Goal: Task Accomplishment & Management: Manage account settings

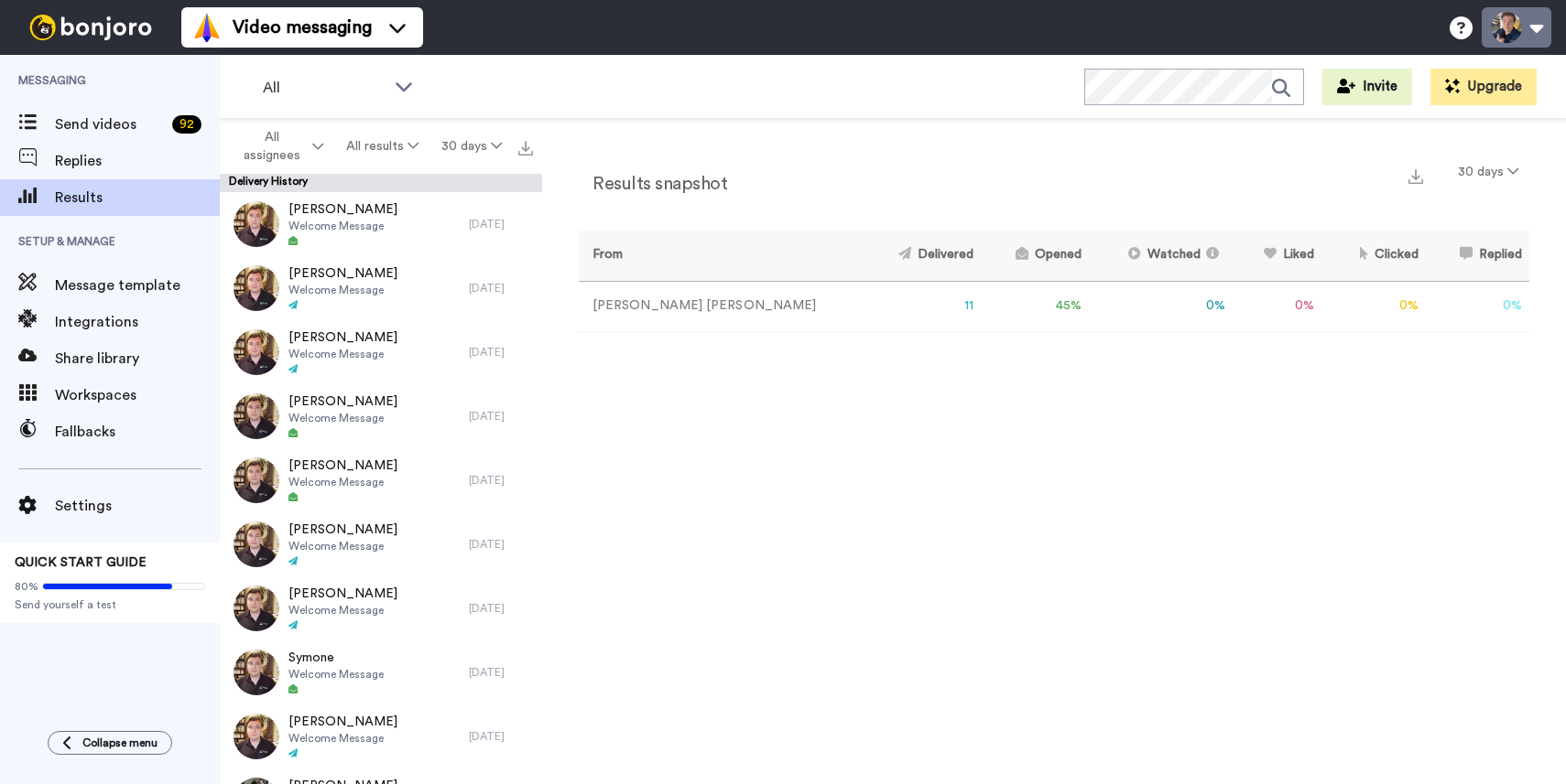
click at [1514, 15] on button at bounding box center [1515, 28] width 70 height 40
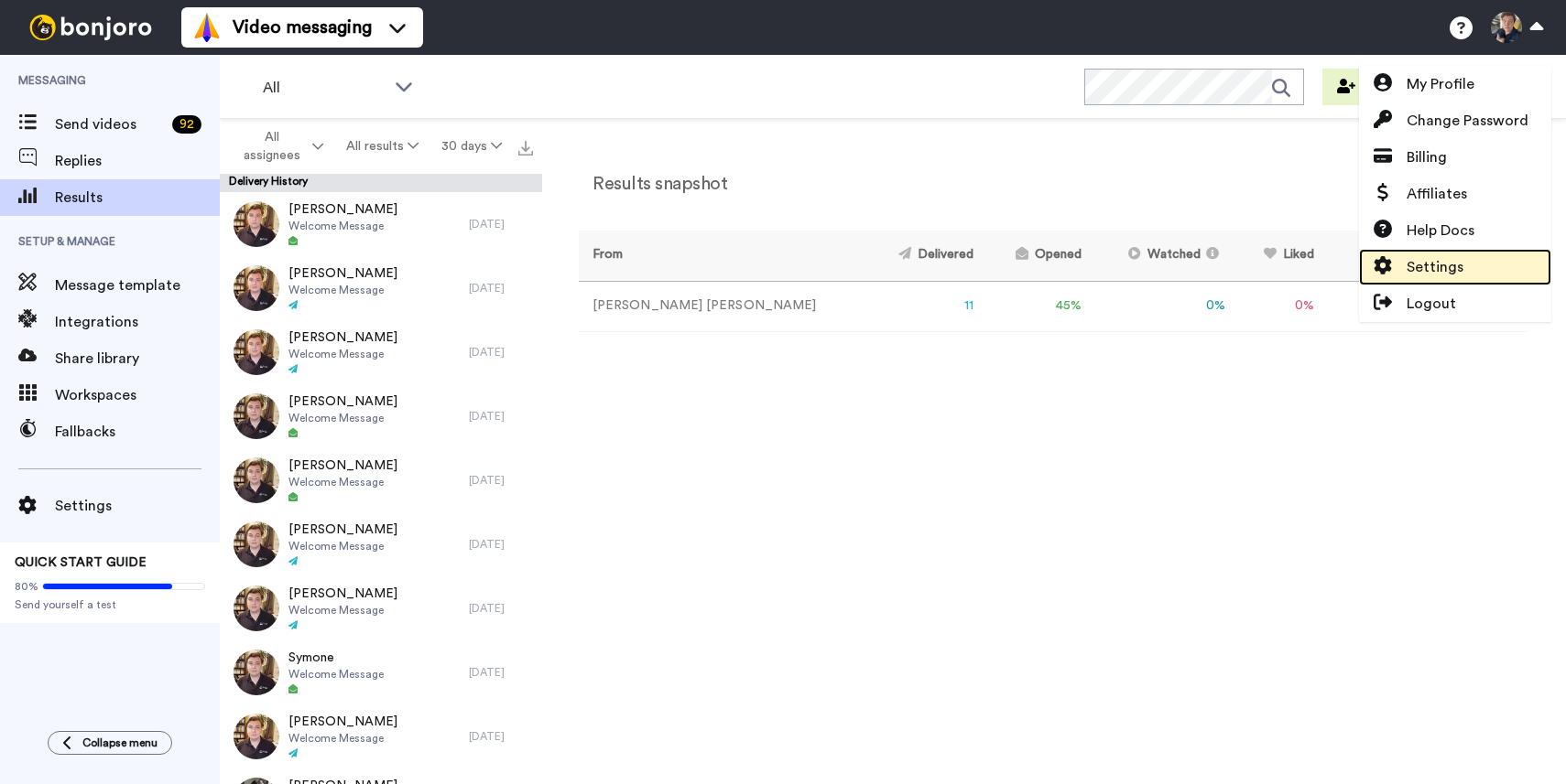
click at [1401, 260] on span at bounding box center [1383, 267] width 48 height 22
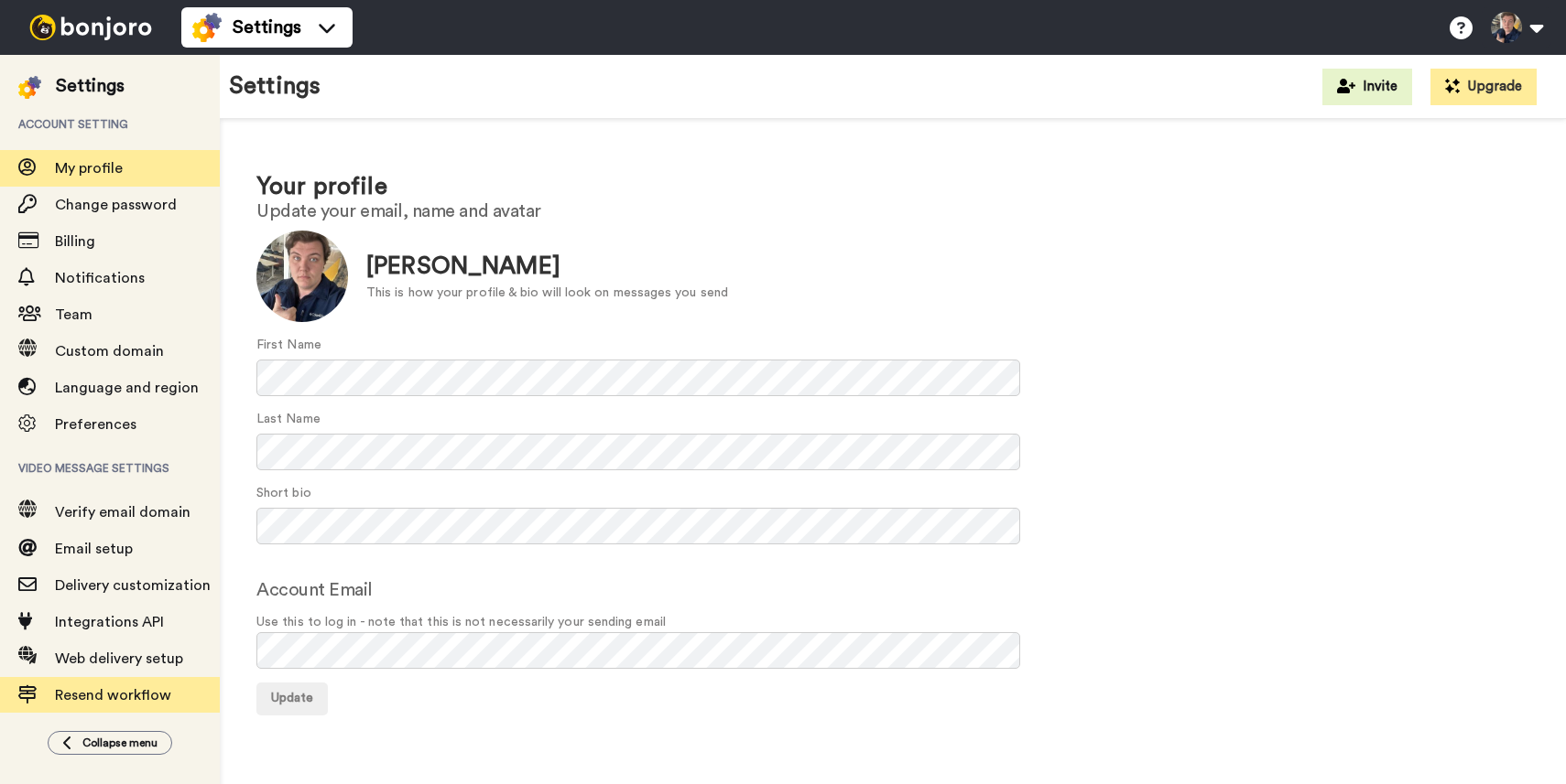
scroll to position [15, 0]
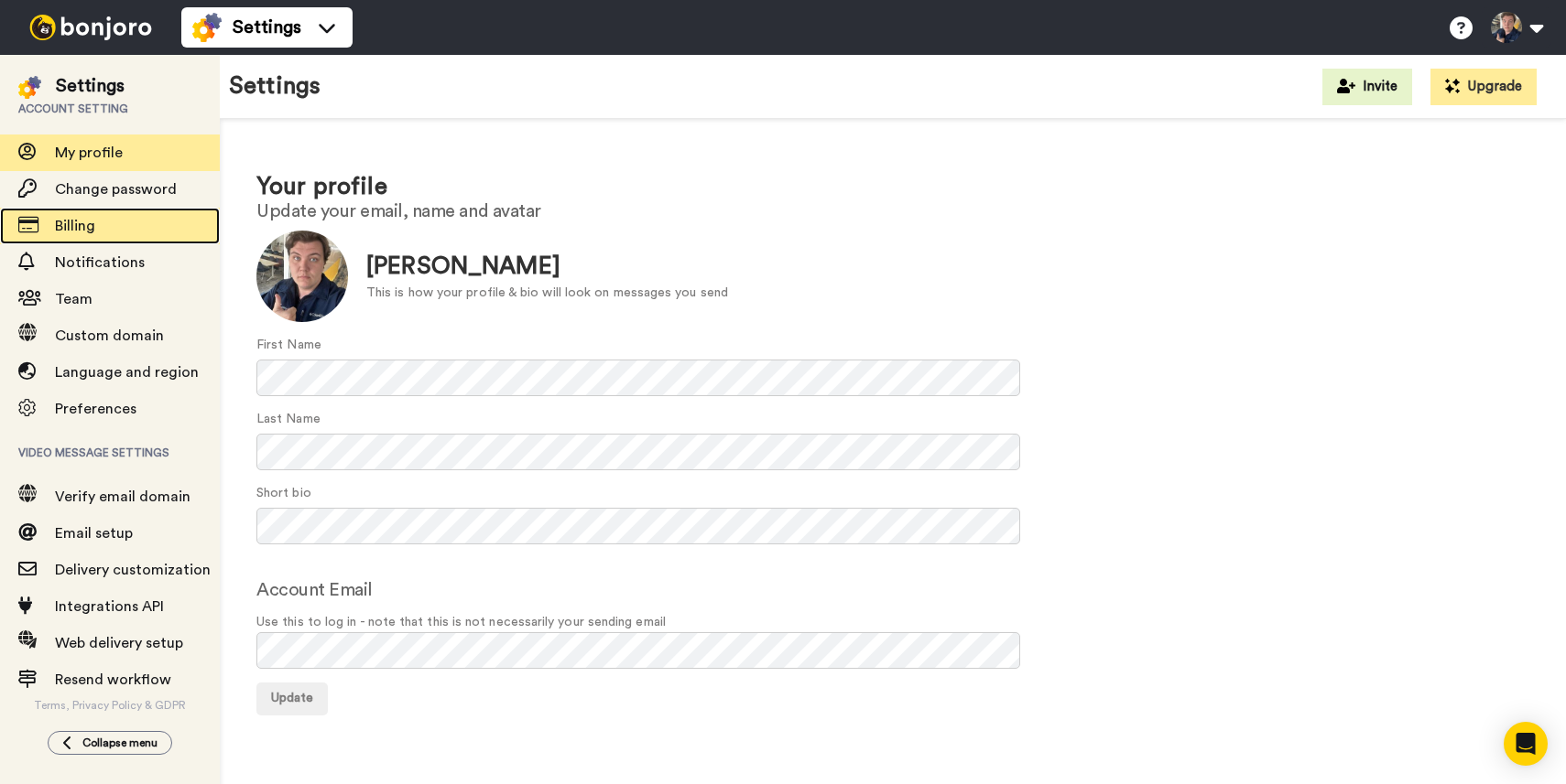
click at [68, 230] on span "Billing" at bounding box center [75, 226] width 40 height 14
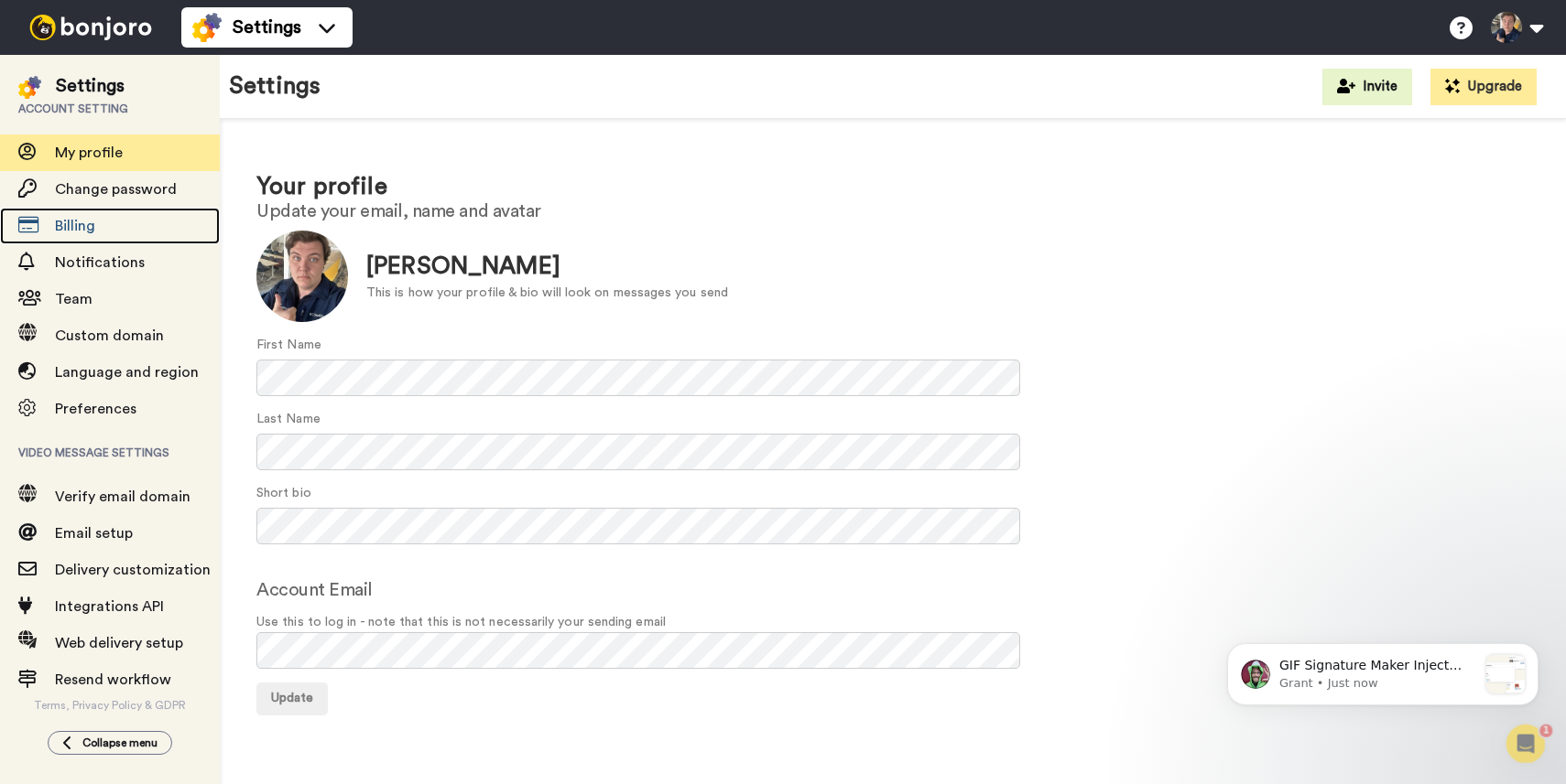
scroll to position [0, 0]
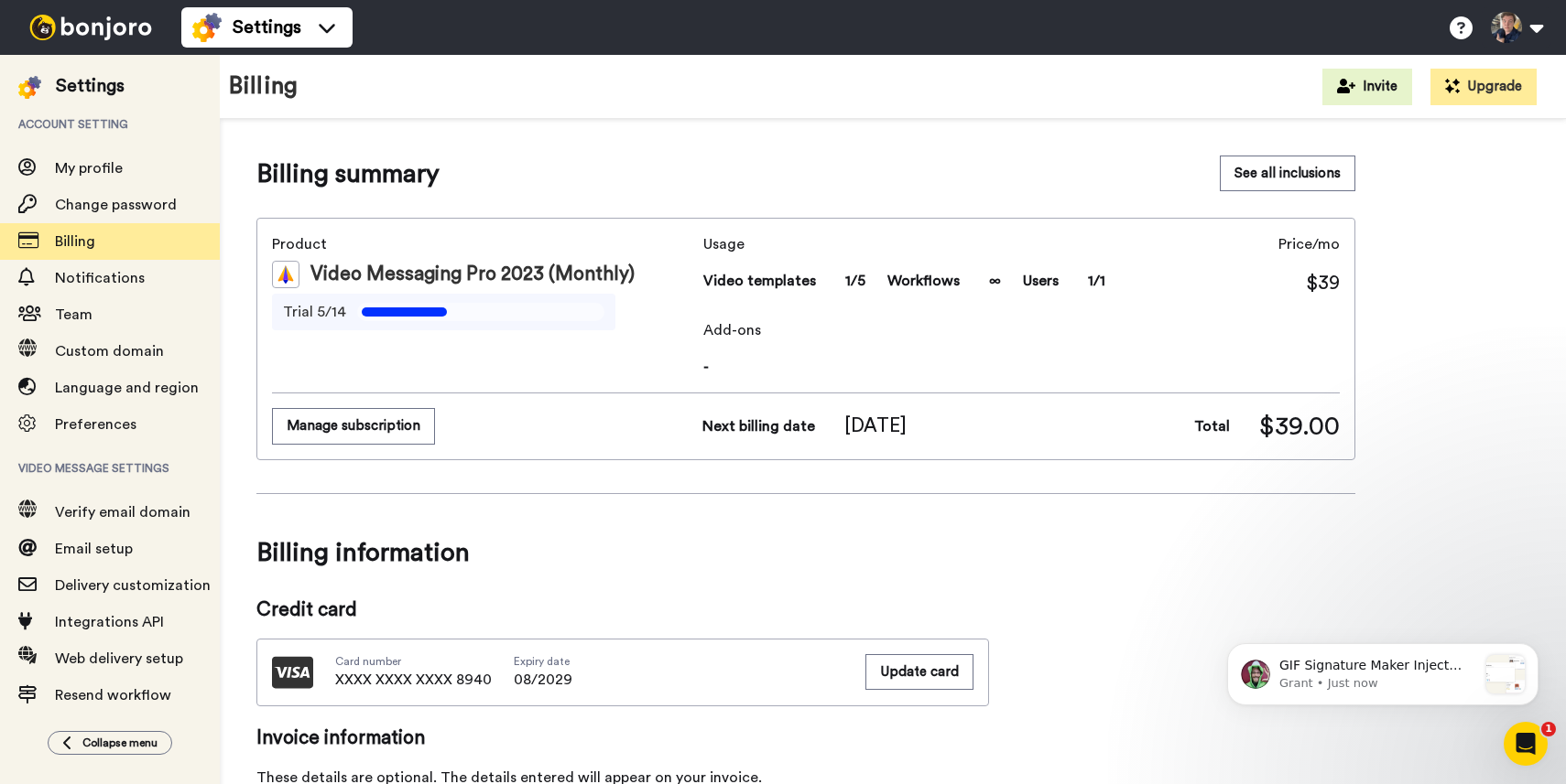
click at [310, 448] on div "Product Video Messaging Pro 2023 (Monthly) Trial 5/14 Usage Video templates 1/5…" at bounding box center [805, 339] width 1099 height 243
click at [307, 429] on button "Manage subscription" at bounding box center [353, 425] width 163 height 35
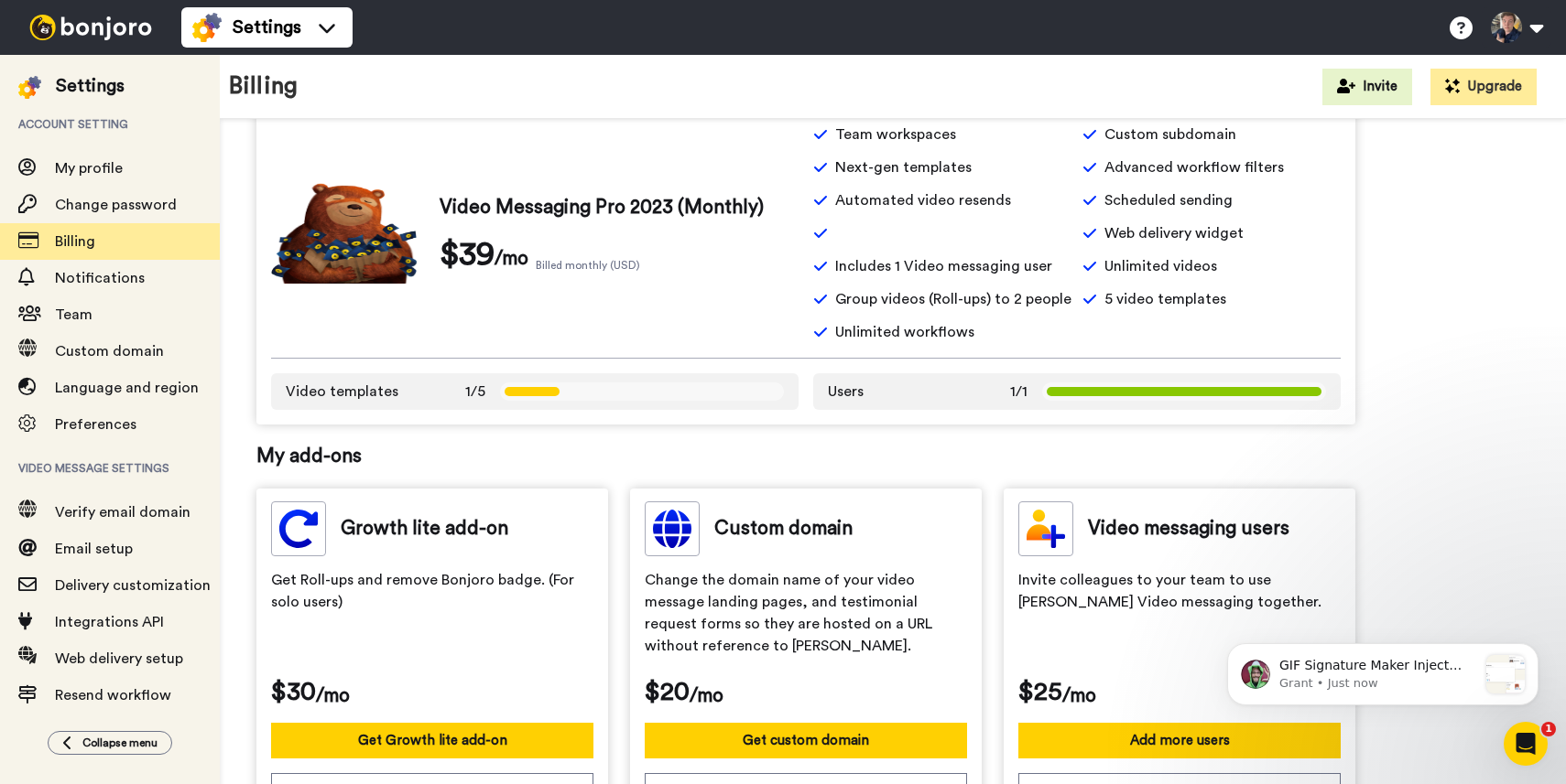
scroll to position [637, 0]
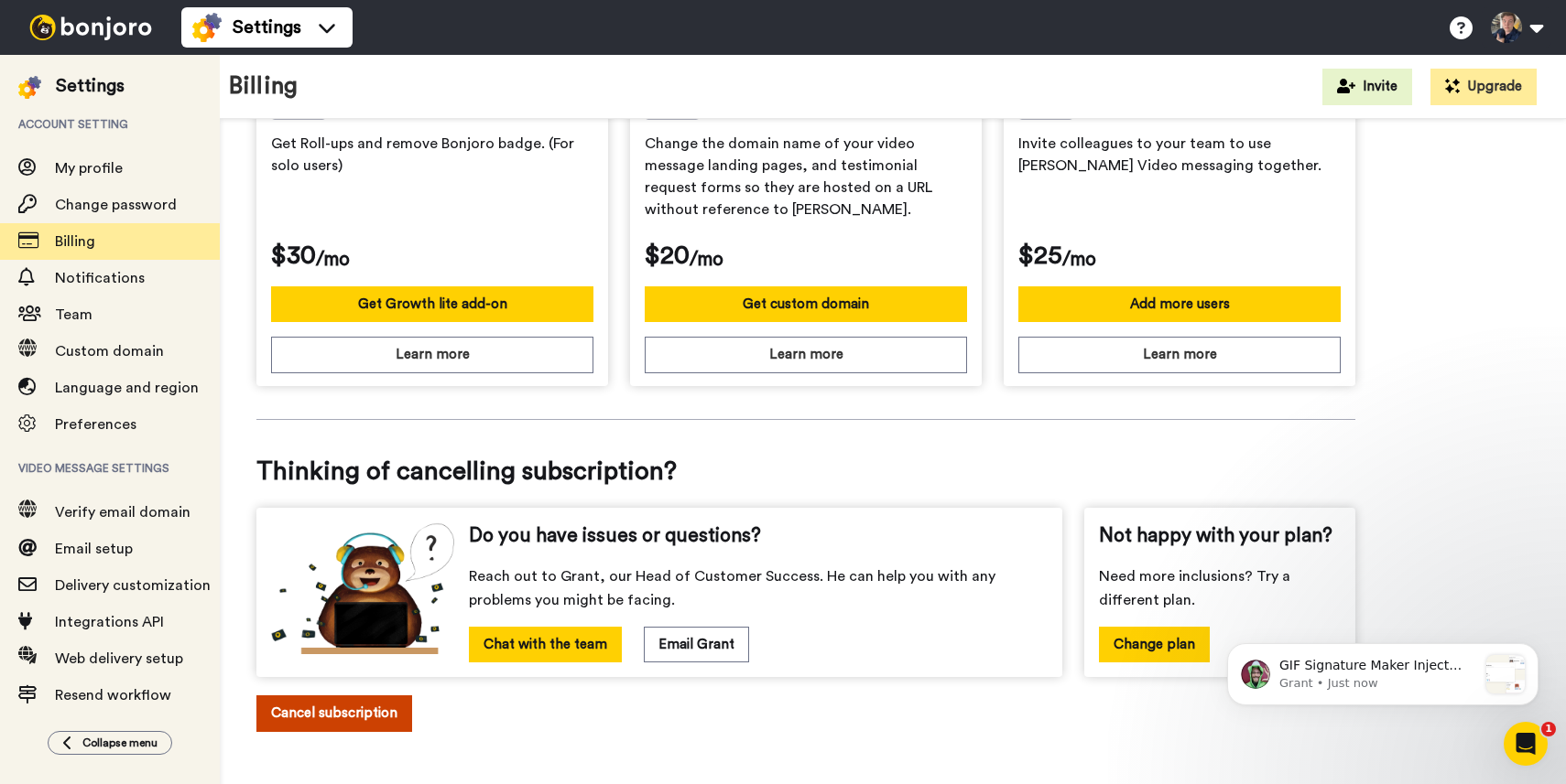
click at [307, 715] on button "Cancel subscription" at bounding box center [334, 713] width 155 height 35
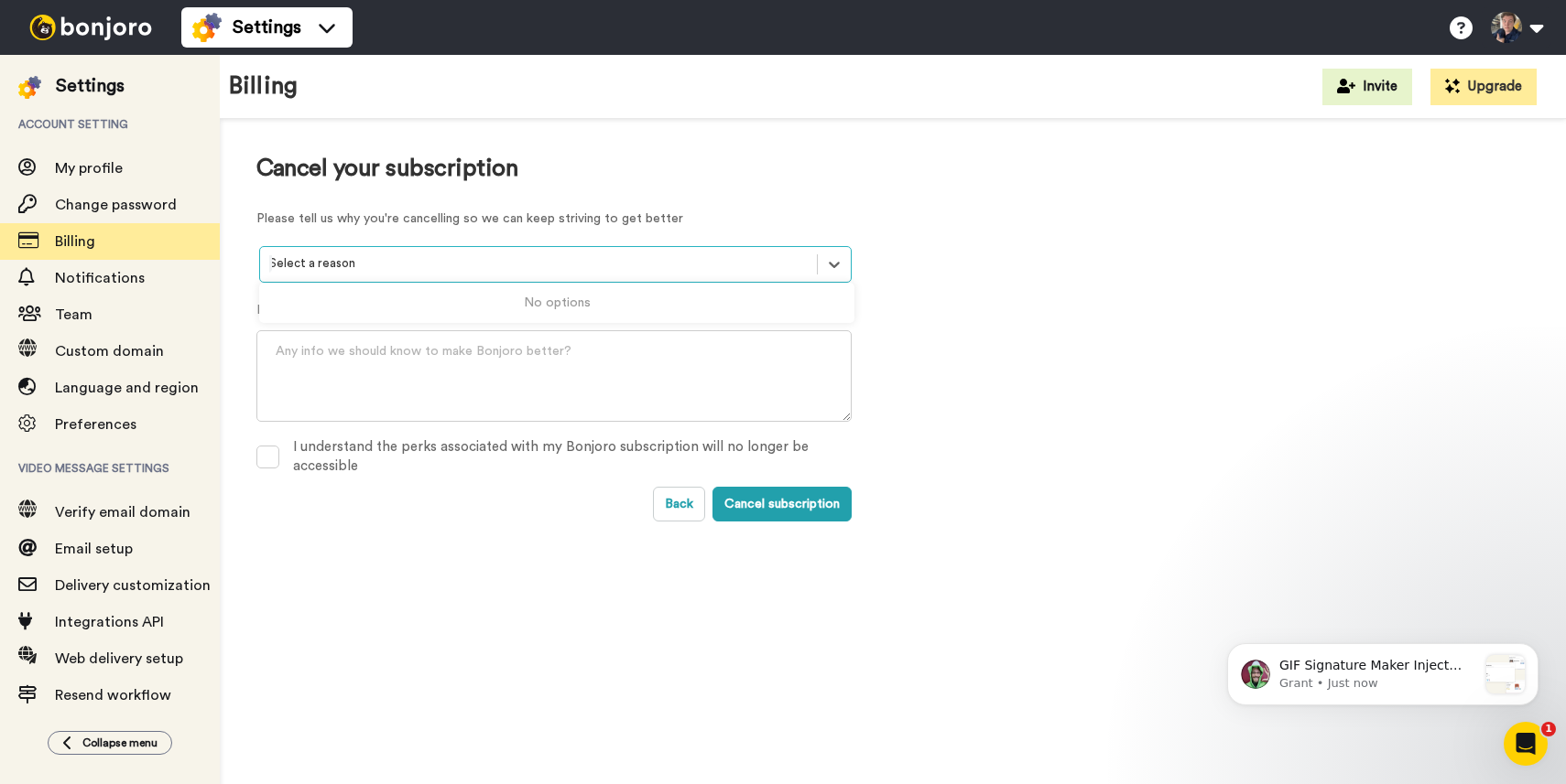
click at [496, 271] on div at bounding box center [538, 264] width 539 height 21
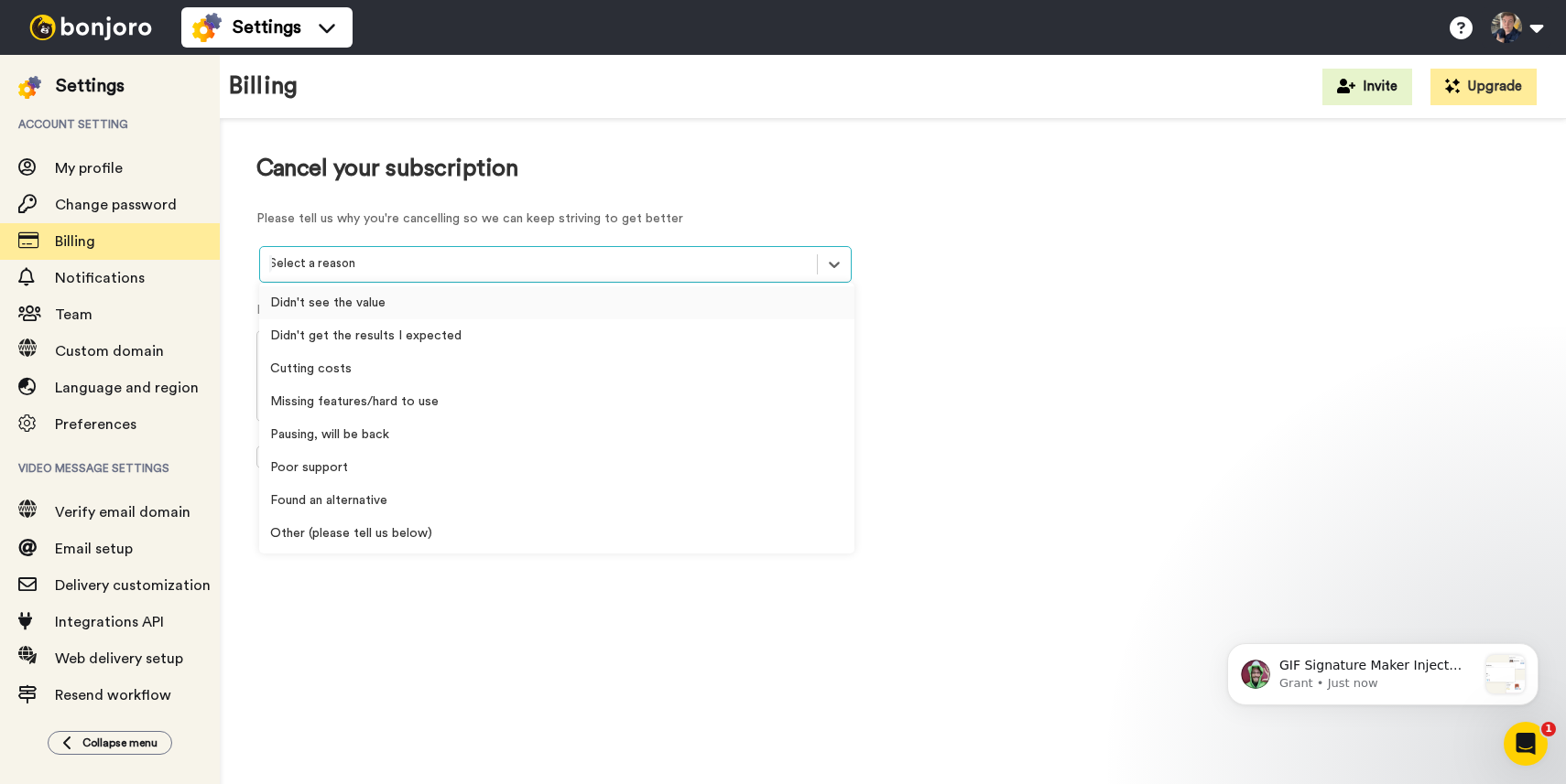
click at [555, 281] on div "Select a reason" at bounding box center [556, 264] width 593 height 36
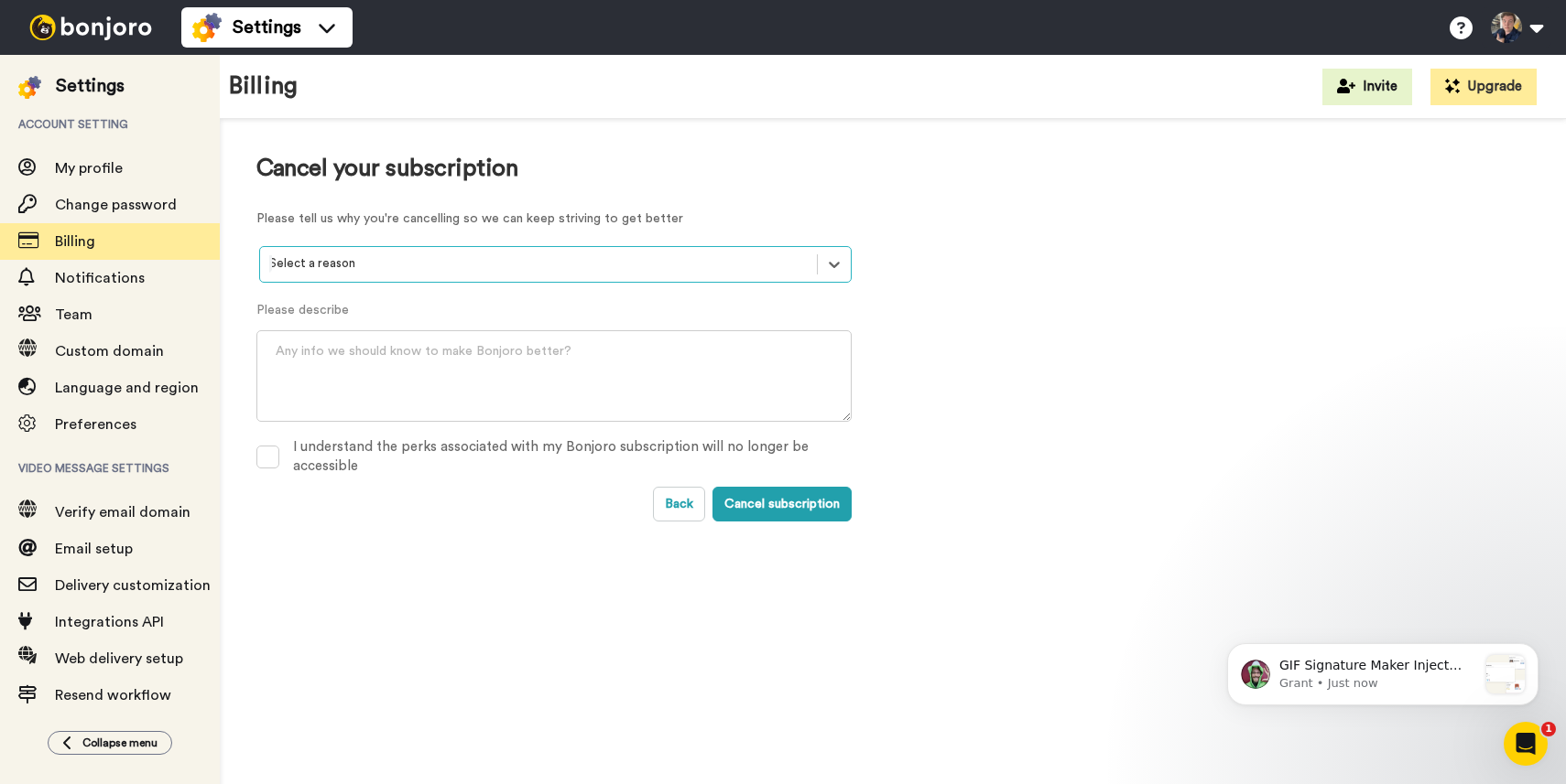
click at [529, 264] on div at bounding box center [538, 264] width 539 height 21
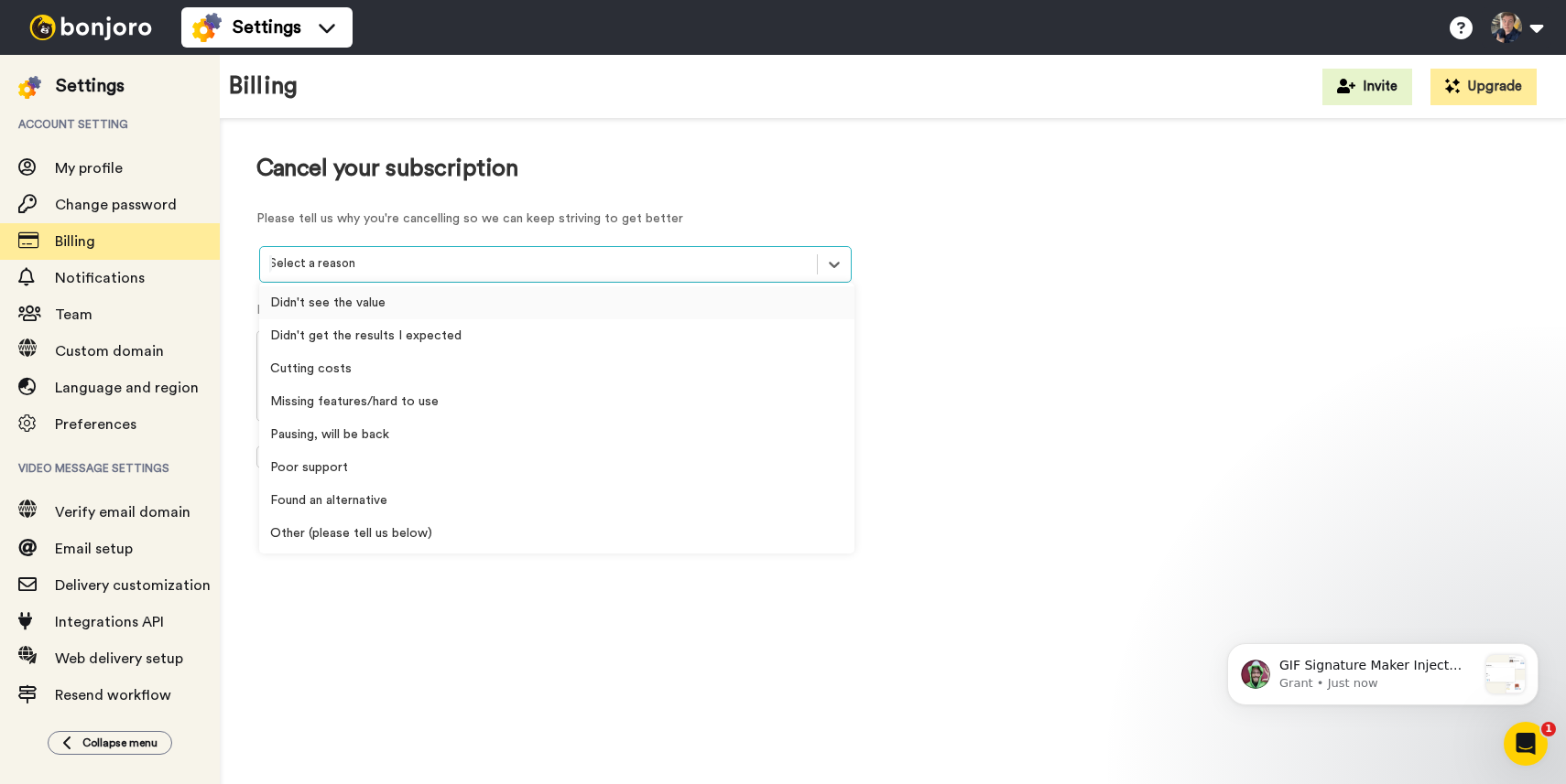
click at [529, 291] on div "Didn't see the value" at bounding box center [557, 303] width 595 height 33
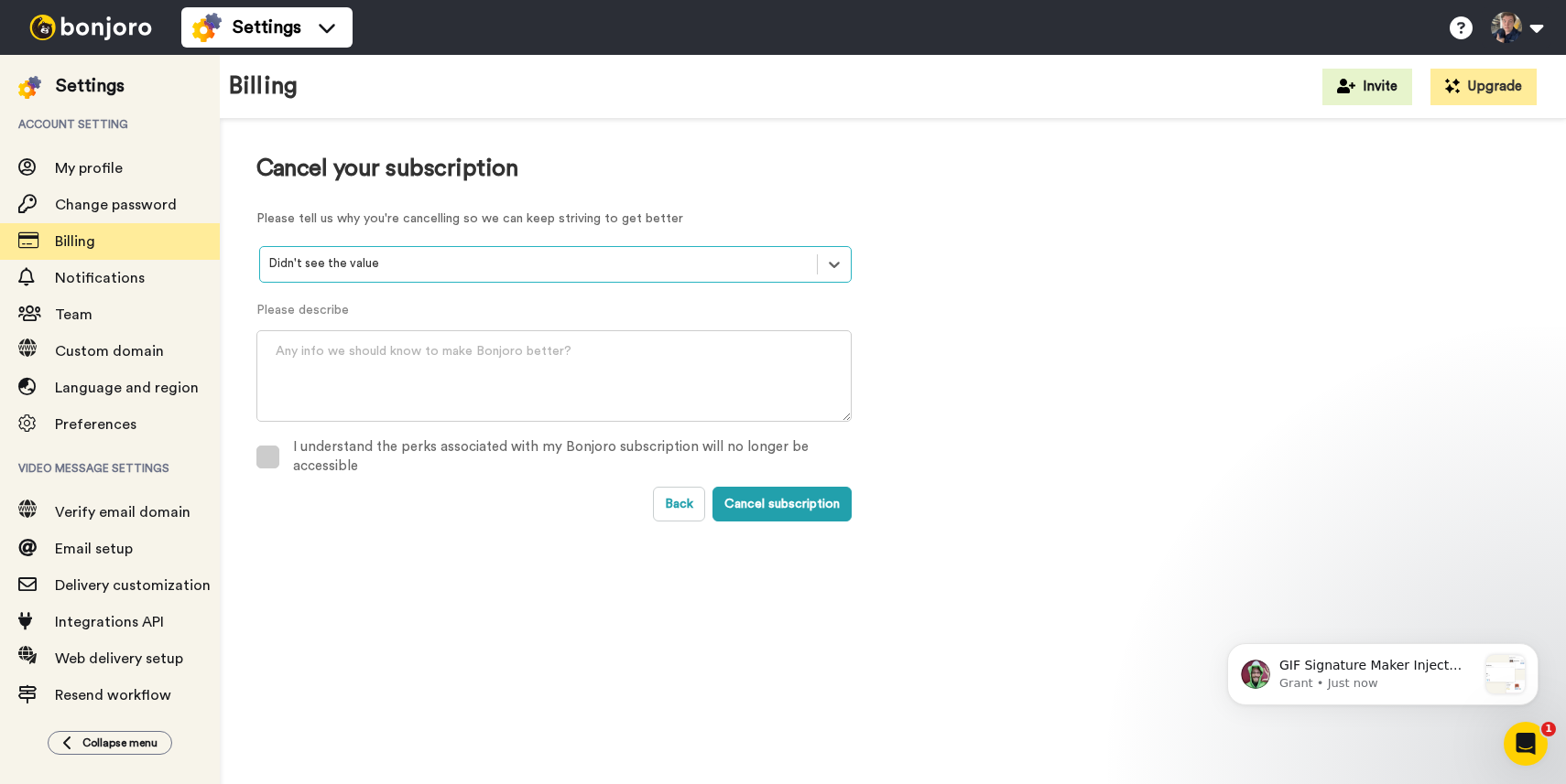
click at [546, 455] on div "I understand the perks associated with my Bonjoro subscription will no longer b…" at bounding box center [572, 456] width 559 height 39
click at [793, 504] on button "Cancel subscription" at bounding box center [782, 504] width 139 height 35
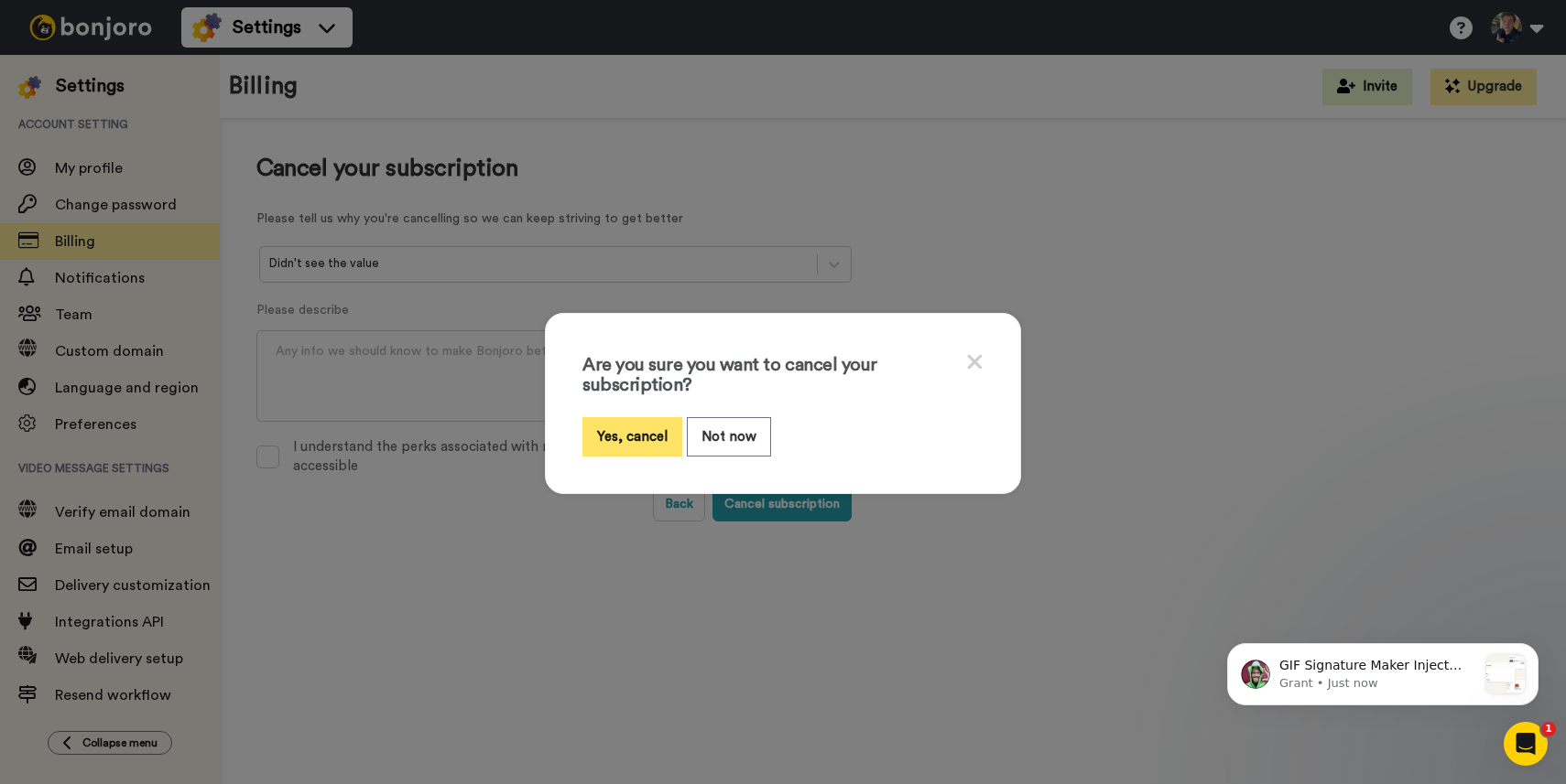
click at [630, 421] on button "Yes, cancel" at bounding box center [632, 436] width 100 height 39
